Goal: Find specific page/section: Find specific page/section

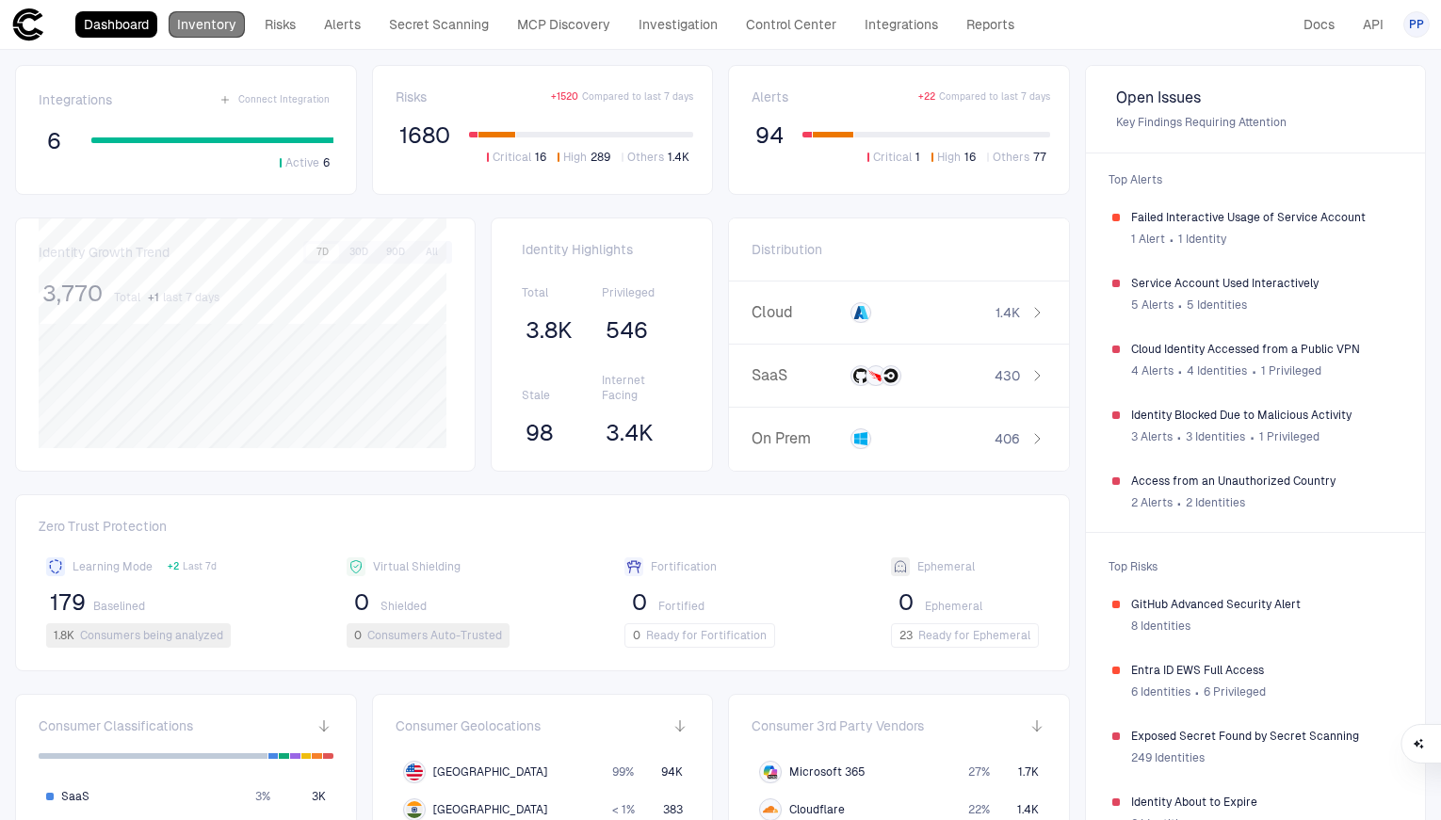
click at [218, 29] on link "Inventory" at bounding box center [207, 24] width 76 height 26
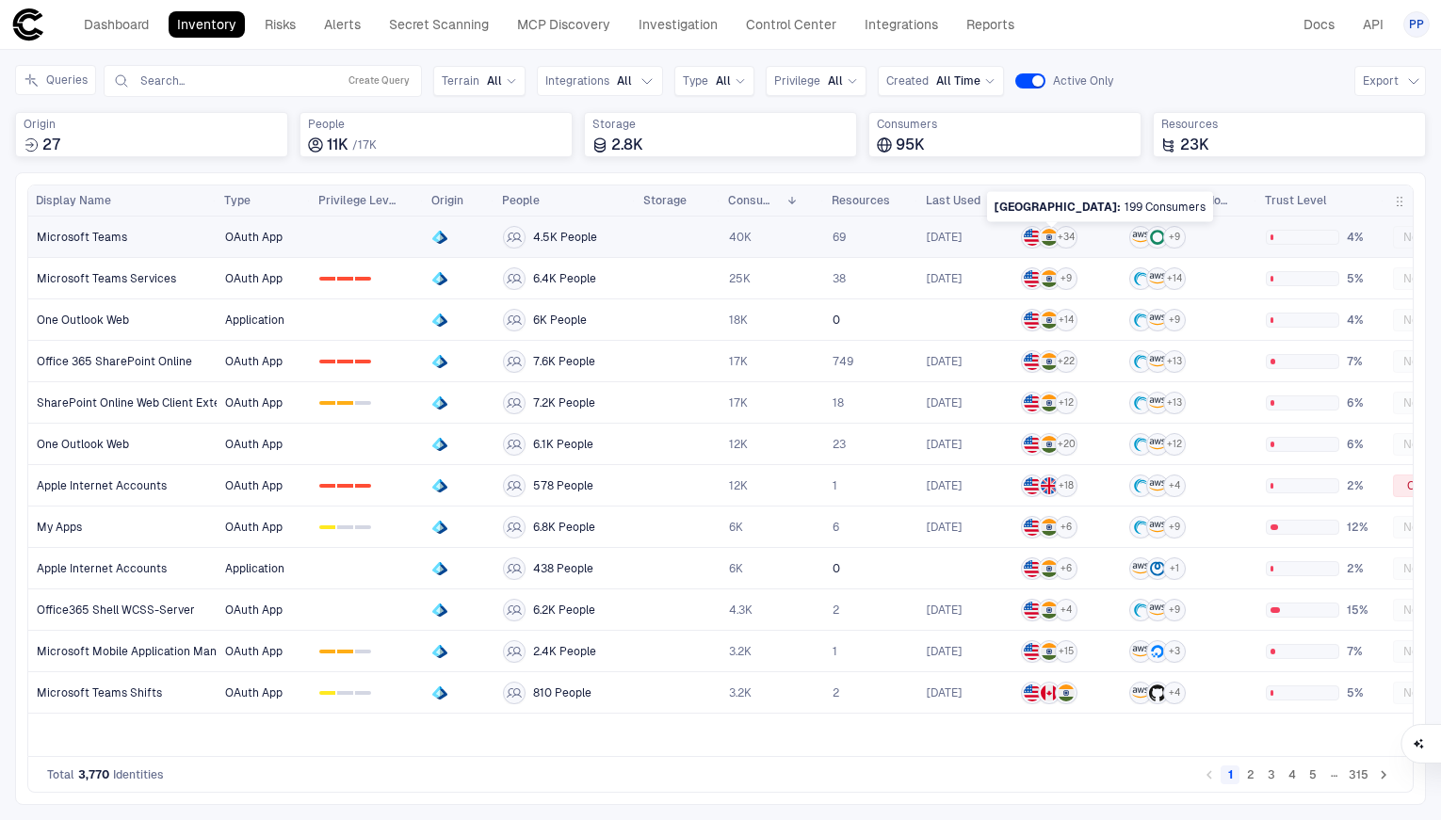
click at [1052, 238] on img at bounding box center [1049, 237] width 17 height 17
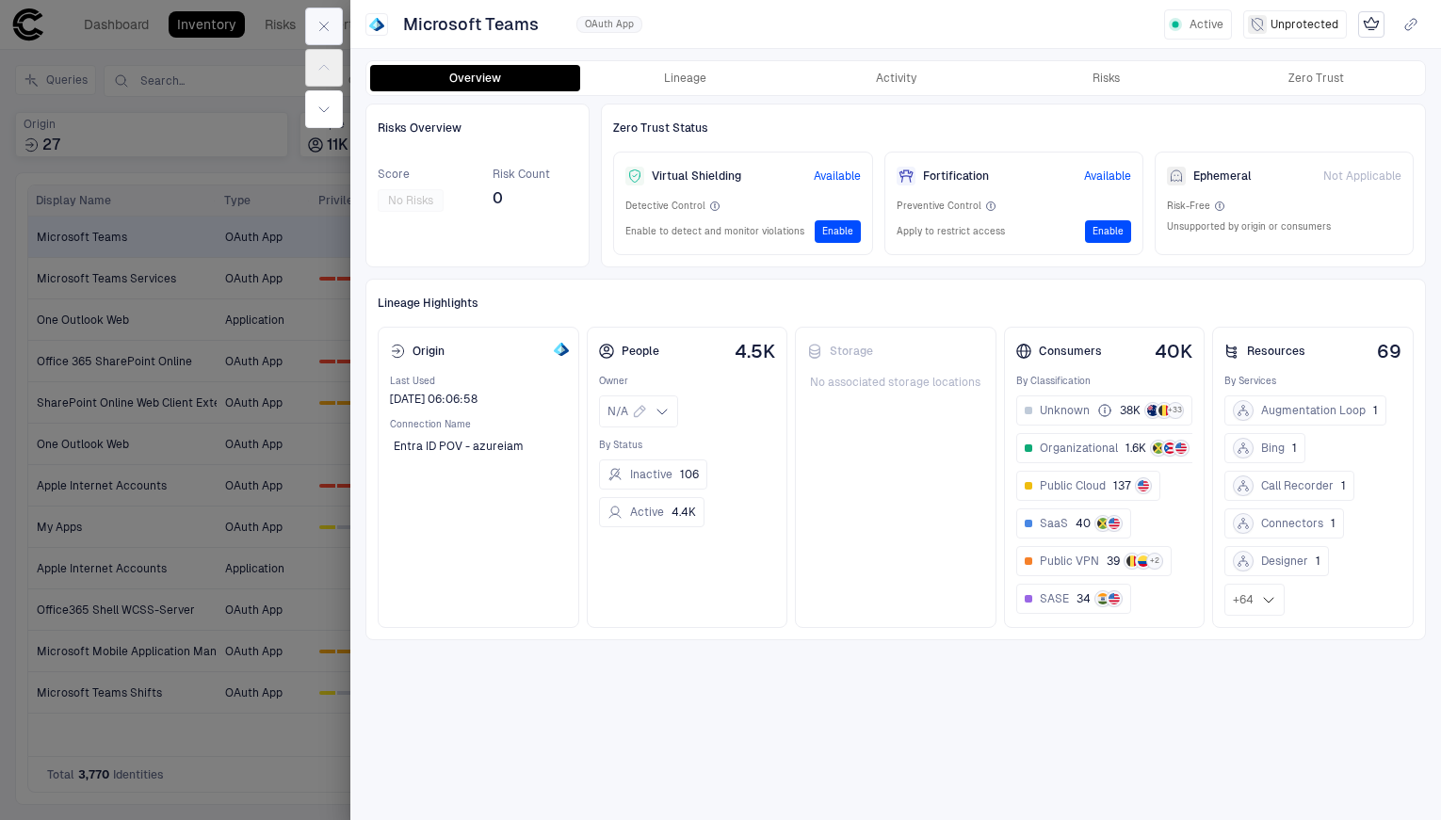
click at [315, 20] on button "button" at bounding box center [324, 27] width 38 height 38
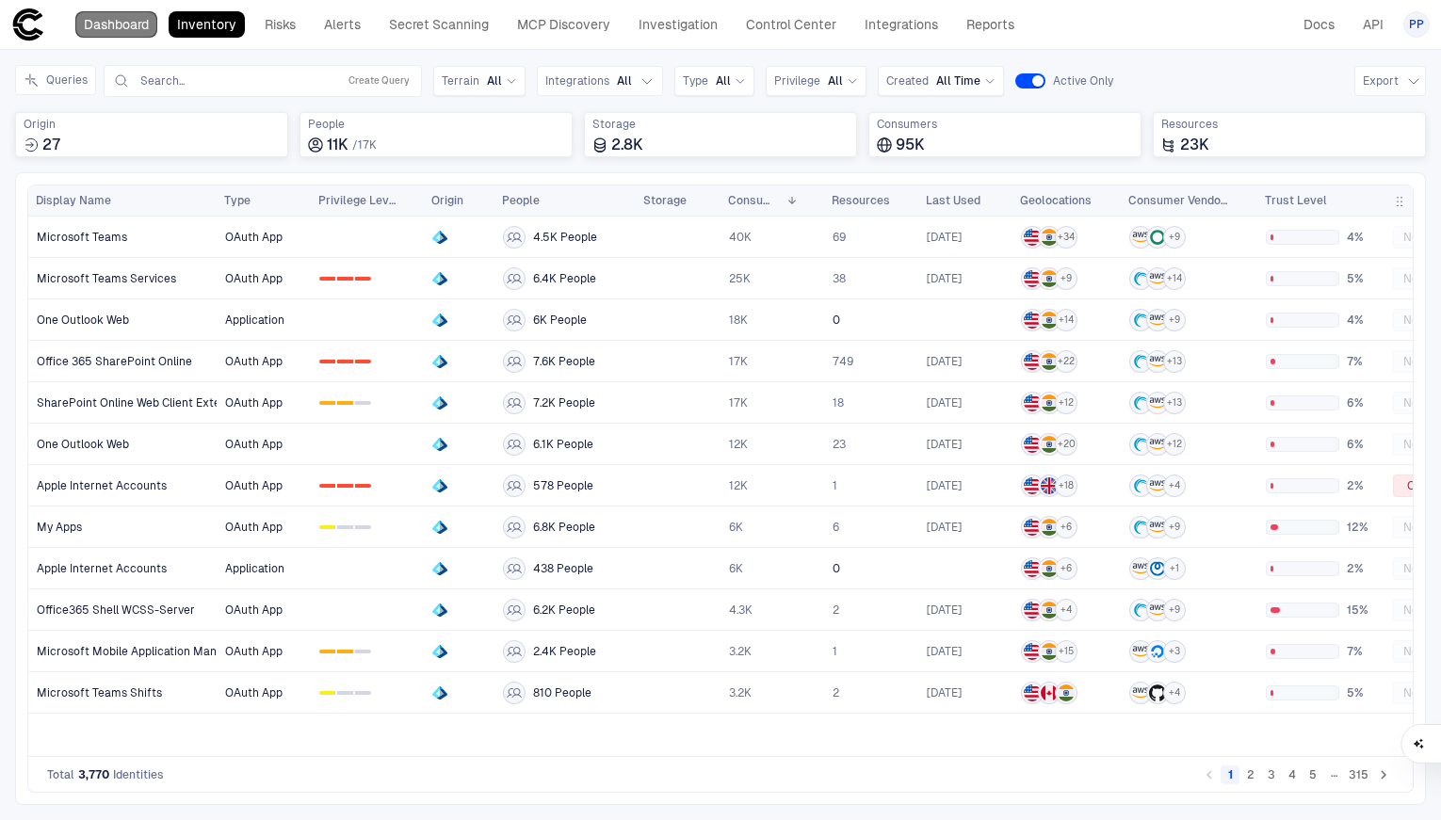
click at [121, 29] on link "Dashboard" at bounding box center [116, 24] width 82 height 26
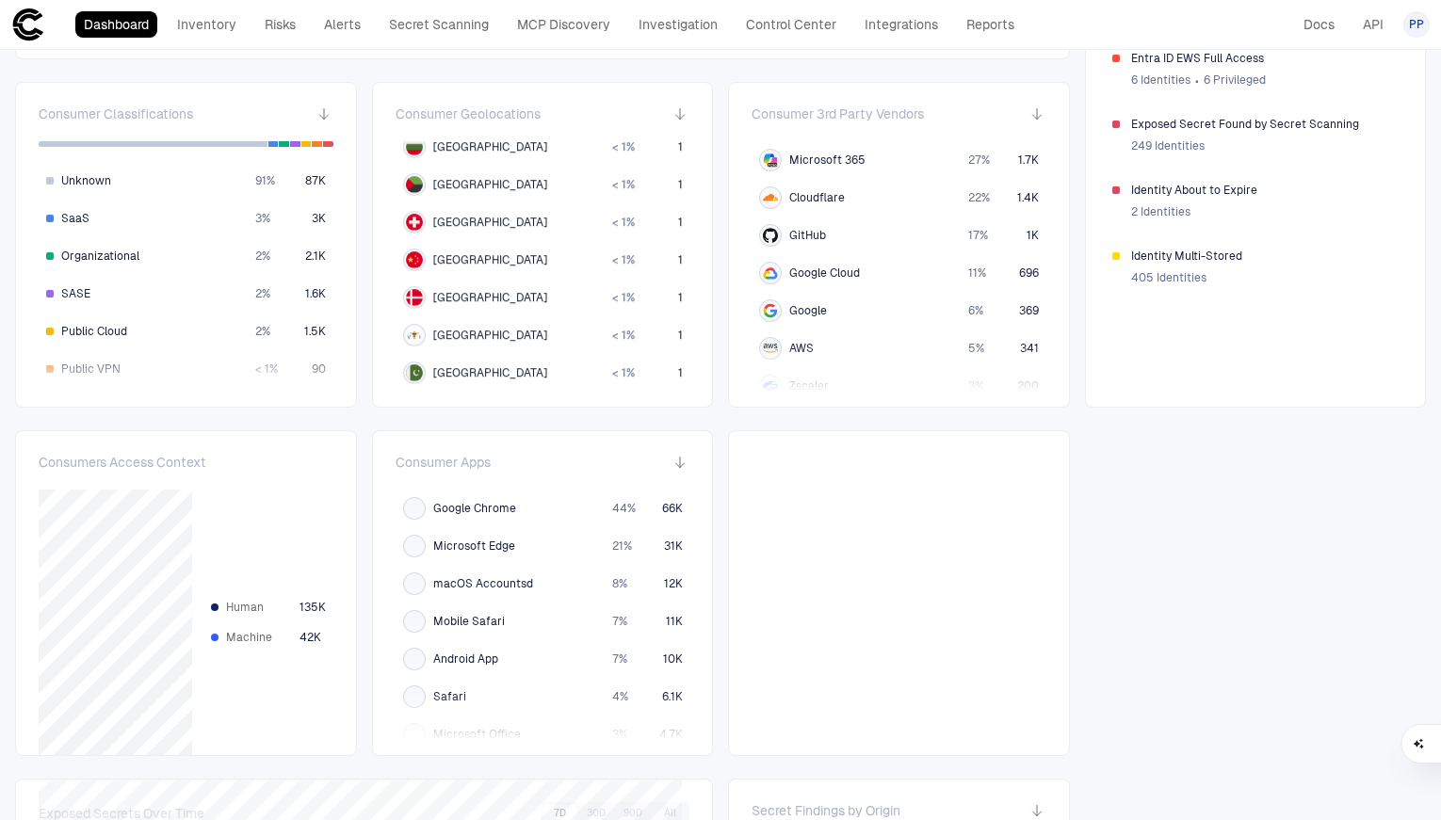
scroll to position [2424, 0]
click at [449, 373] on span "[GEOGRAPHIC_DATA]" at bounding box center [490, 372] width 114 height 15
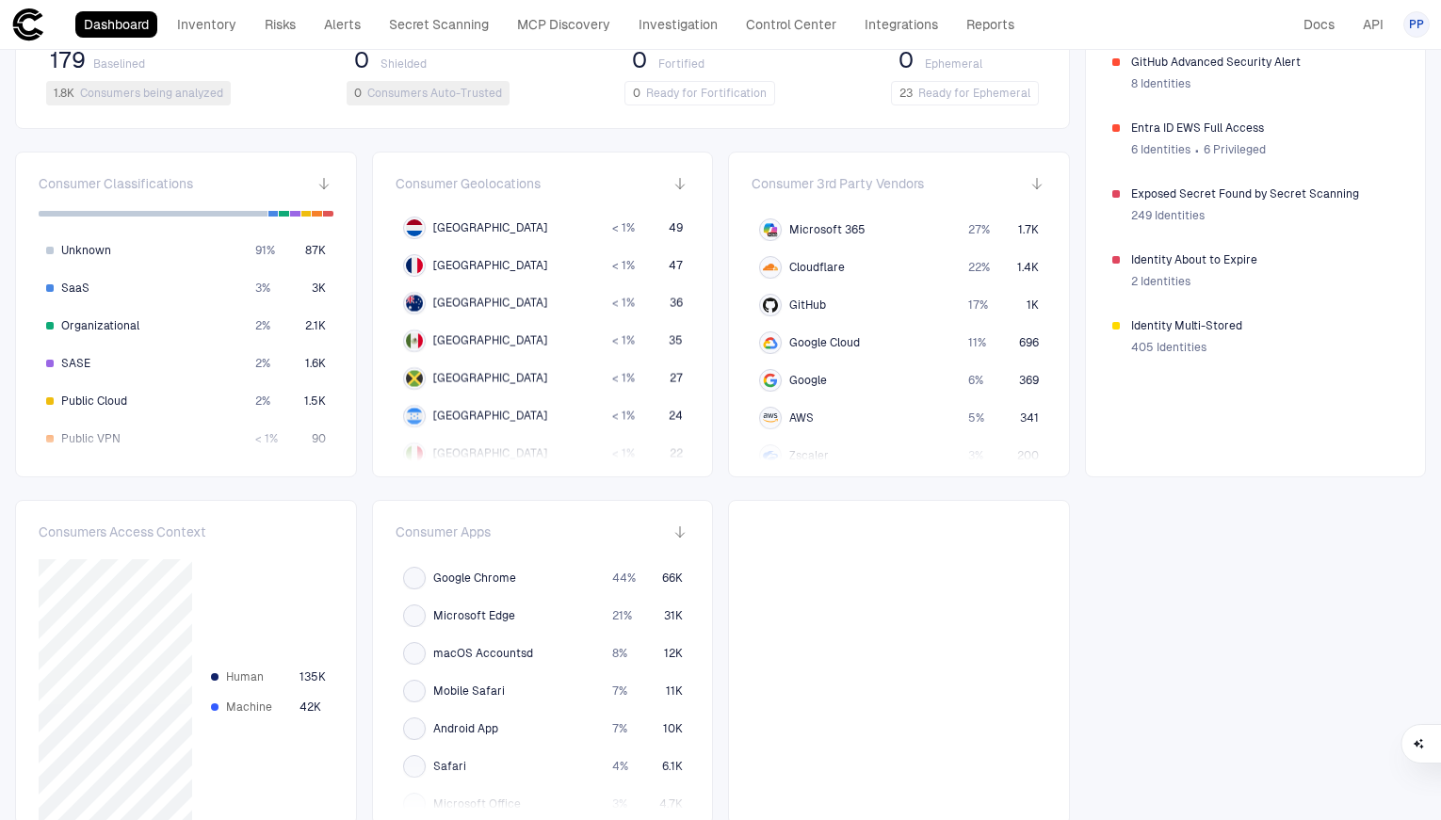
scroll to position [192, 0]
click at [465, 295] on span "[GEOGRAPHIC_DATA]" at bounding box center [490, 301] width 114 height 15
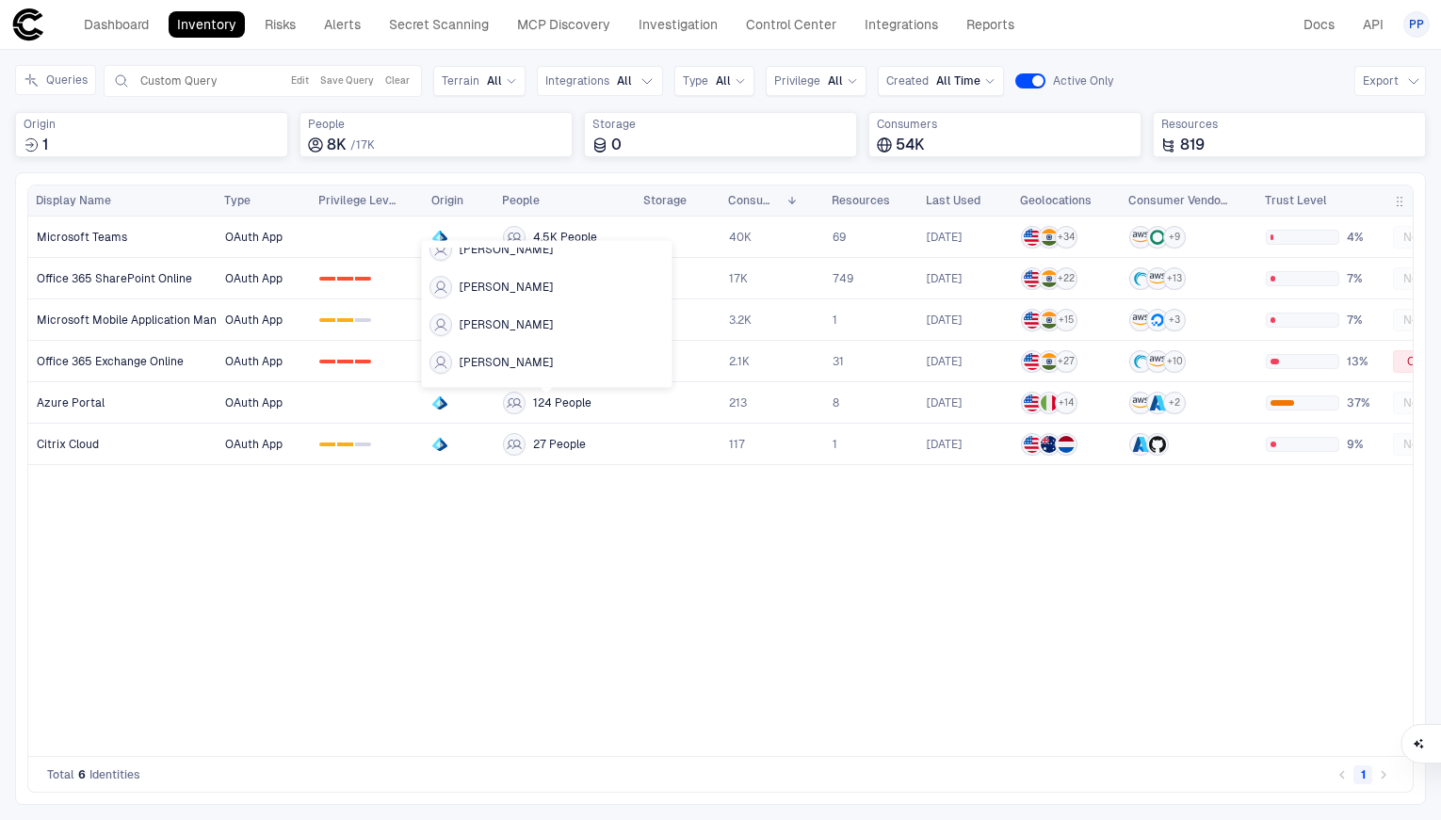
scroll to position [123, 0]
click at [640, 409] on link at bounding box center [678, 402] width 83 height 39
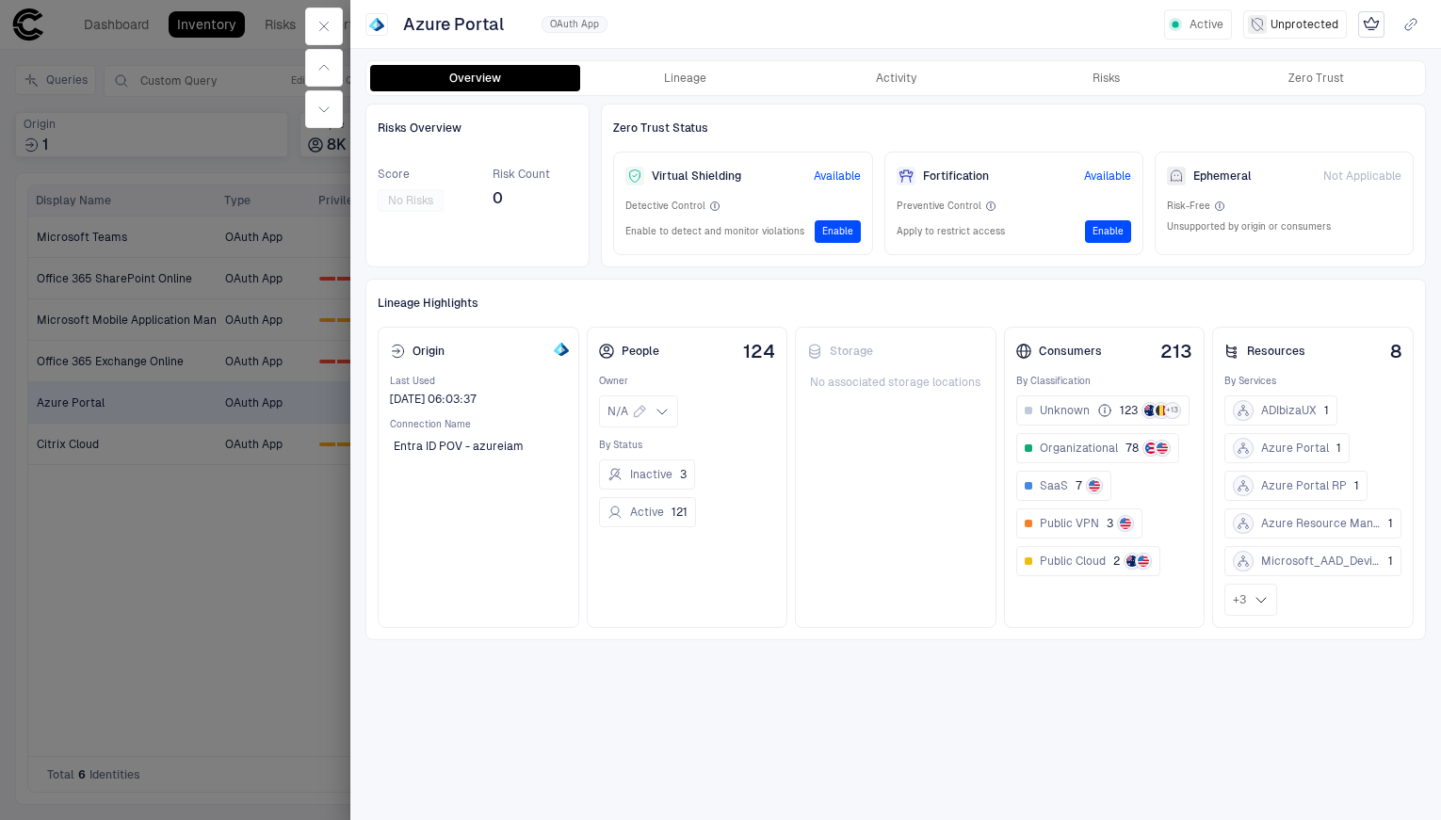
click at [306, 604] on div at bounding box center [720, 410] width 1441 height 820
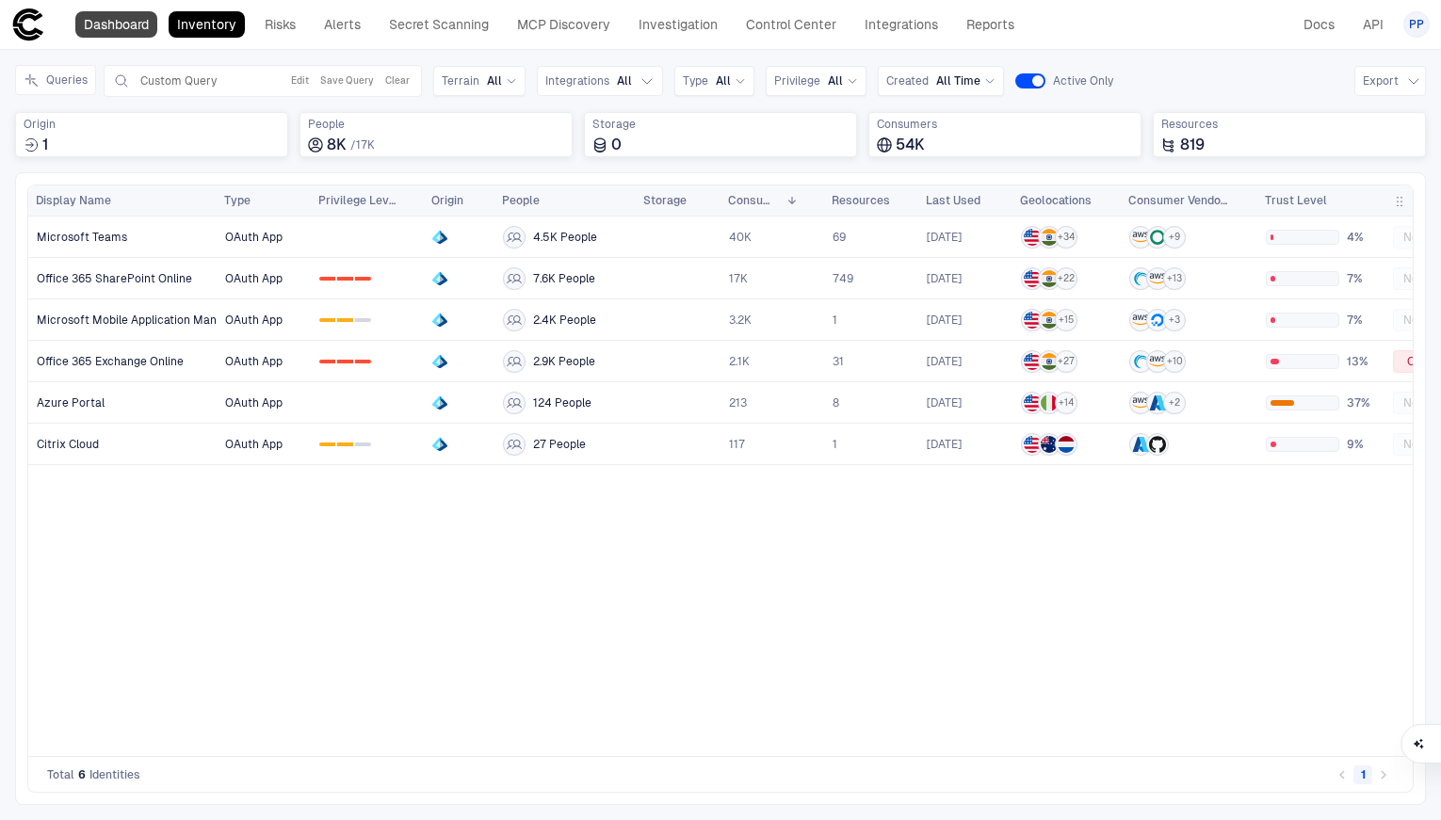
click at [122, 36] on link "Dashboard" at bounding box center [116, 24] width 82 height 26
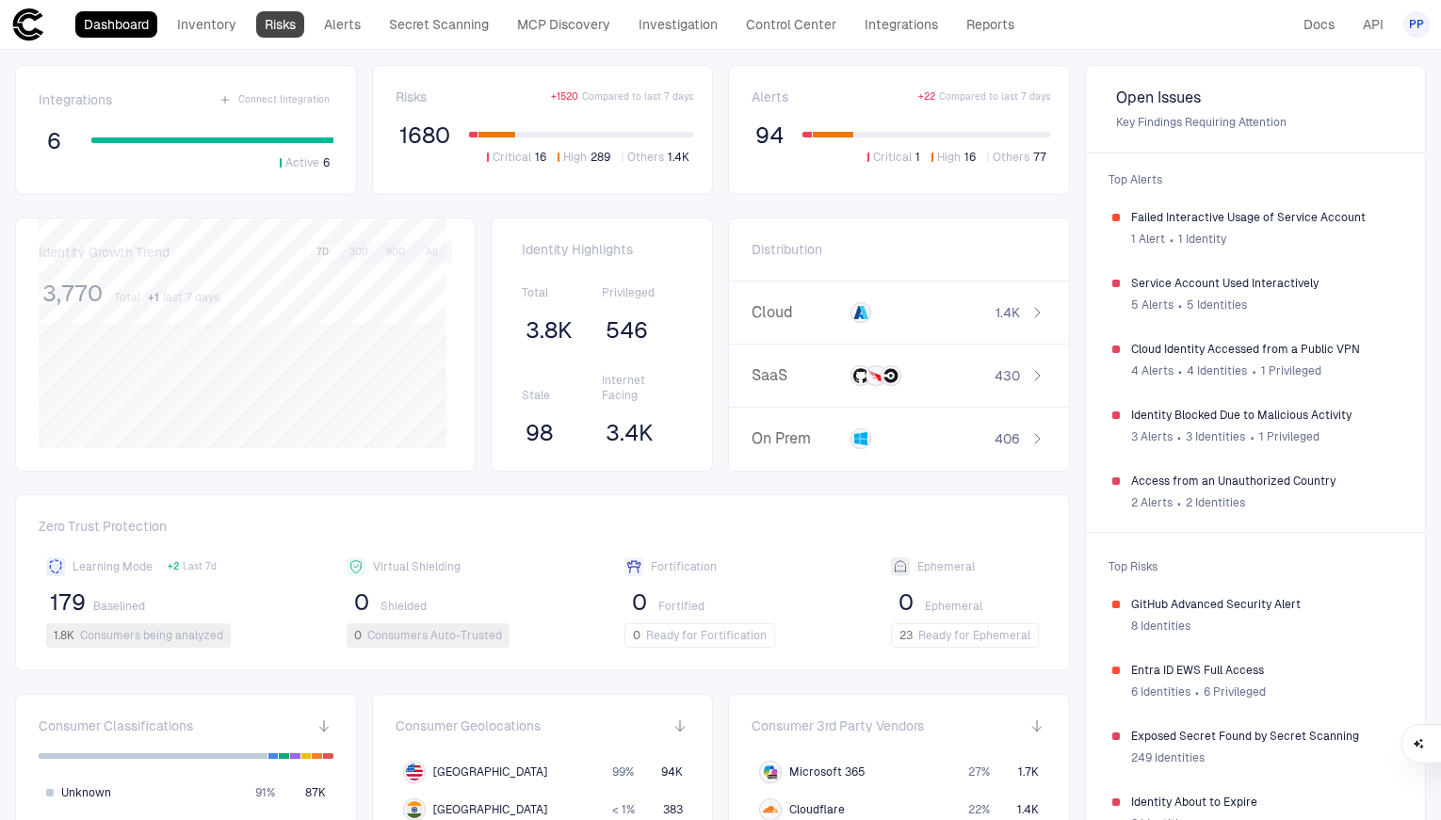
click at [279, 24] on link "Risks" at bounding box center [280, 24] width 48 height 26
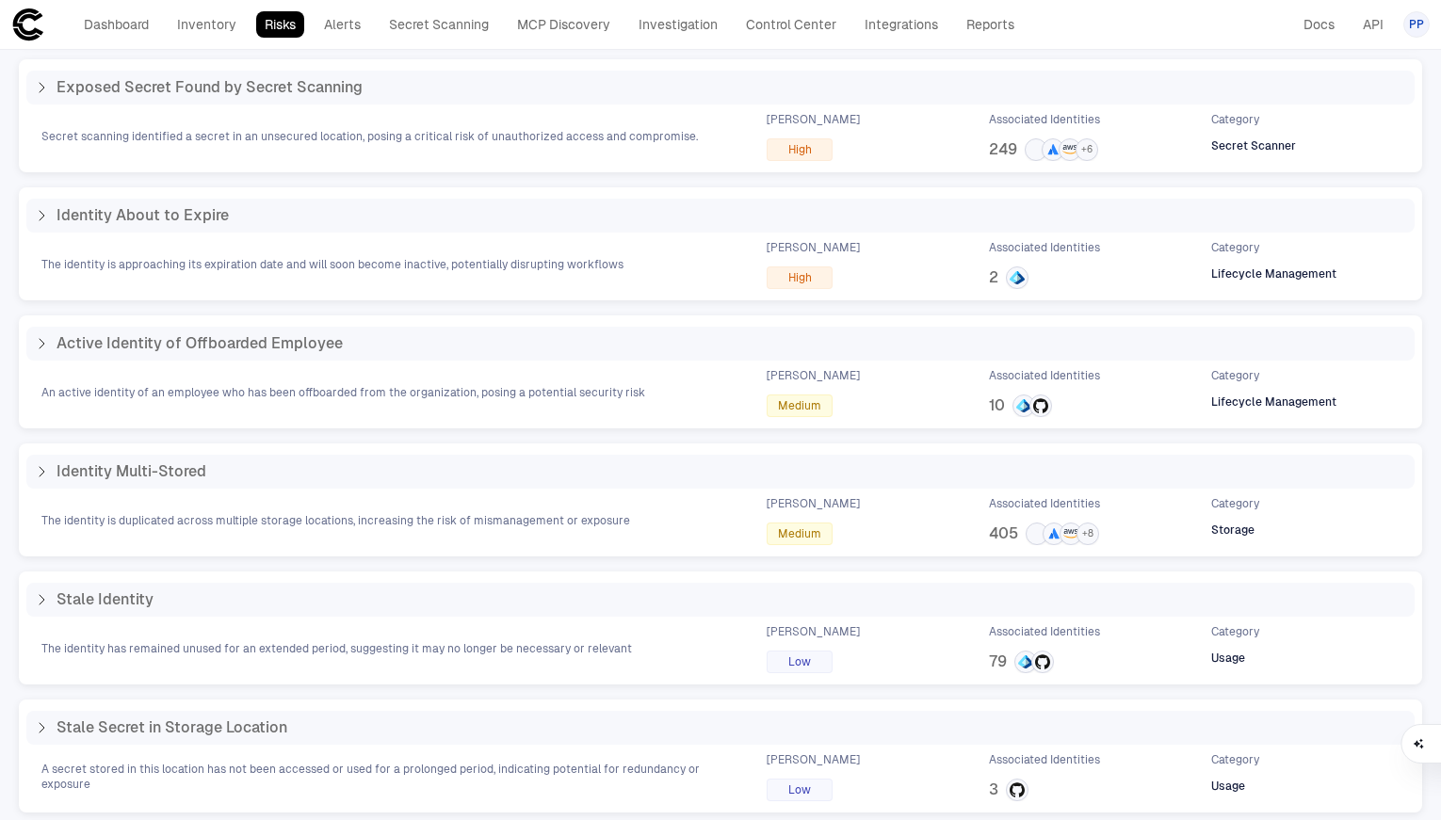
scroll to position [315, 0]
